Goal: Check status

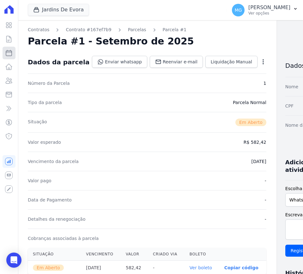
click at [9, 55] on icon at bounding box center [9, 53] width 8 height 8
select select
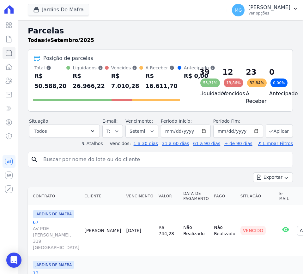
drag, startPoint x: 35, startPoint y: 67, endPoint x: 184, endPoint y: 94, distance: 152.0
click at [180, 91] on div "Total Soma das parcelas pagas, vencidas, em aberto e agendadas. Não considera p…" at bounding box center [106, 78] width 147 height 27
click at [177, 91] on div at bounding box center [179, 78] width 5 height 25
click at [152, 91] on div "R$ 16.611,70" at bounding box center [162, 81] width 32 height 20
drag, startPoint x: 35, startPoint y: 67, endPoint x: 152, endPoint y: 90, distance: 118.8
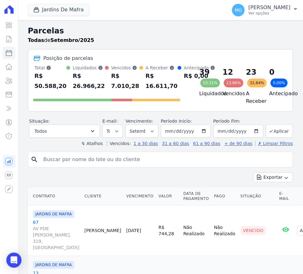
click at [152, 90] on div "Total Soma das parcelas pagas, vencidas, em aberto e agendadas. Não considera p…" at bounding box center [106, 78] width 147 height 27
click at [103, 28] on h2 "Parcelas" at bounding box center [160, 30] width 265 height 11
click at [68, 5] on button "Jardins De Mafra" at bounding box center [58, 10] width 61 height 12
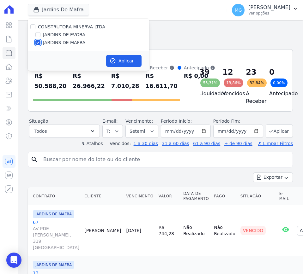
click at [38, 41] on input "JARDINS DE MAFRA" at bounding box center [37, 42] width 5 height 5
checkbox input "false"
click at [37, 33] on input "JARDINS DE EVORA" at bounding box center [37, 34] width 5 height 5
checkbox input "true"
click at [118, 56] on button "Aplicar" at bounding box center [123, 61] width 35 height 12
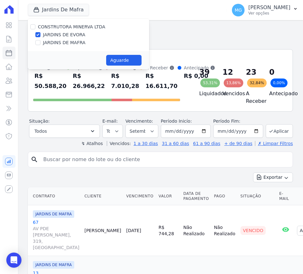
select select
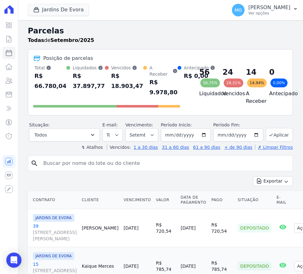
drag, startPoint x: 35, startPoint y: 70, endPoint x: 154, endPoint y: 97, distance: 122.0
click at [154, 97] on div "Total Soma das parcelas pagas, vencidas, em aberto e agendadas. Não considera p…" at bounding box center [106, 81] width 147 height 33
click at [177, 93] on div "Antecipado Soma das parcelas pagas antes do mês previsto. R$ 0,00" at bounding box center [196, 81] width 38 height 33
drag, startPoint x: 34, startPoint y: 67, endPoint x: 152, endPoint y: 90, distance: 120.2
click at [152, 90] on div "Total Soma das parcelas pagas, vencidas, em aberto e agendadas. Não considera p…" at bounding box center [106, 81] width 147 height 33
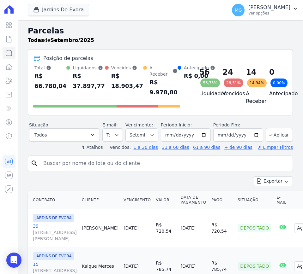
copy div "Total Soma das parcelas pagas, vencidas, em aberto e agendadas. Não considera p…"
